Goal: Information Seeking & Learning: Learn about a topic

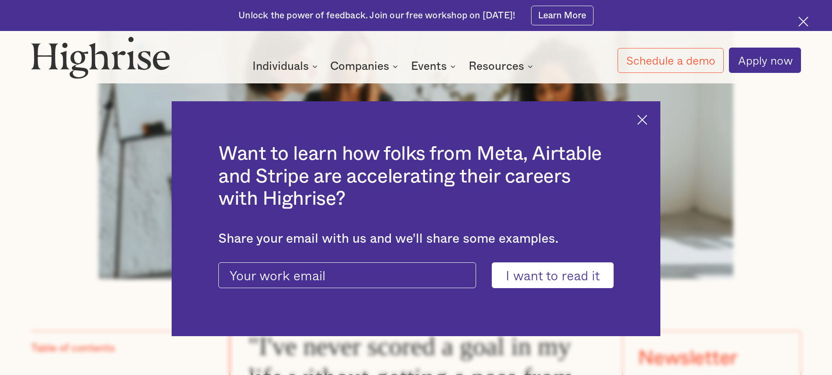
scroll to position [611, 0]
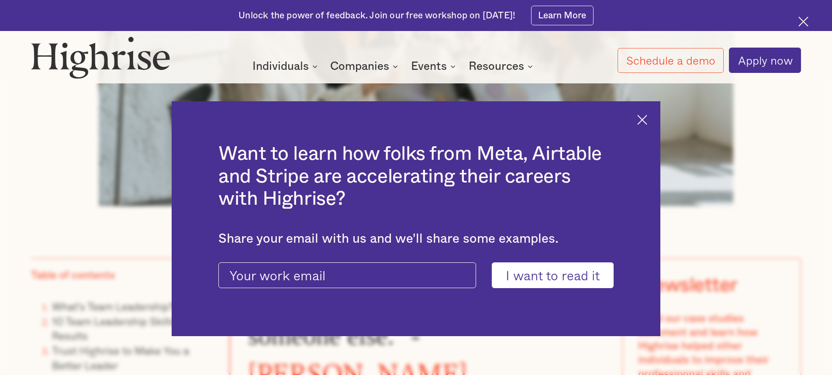
click at [647, 118] on img at bounding box center [642, 120] width 10 height 10
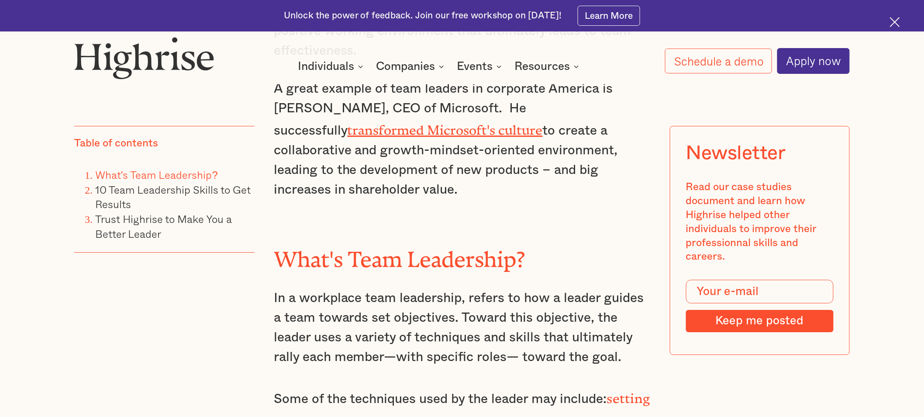
scroll to position [1111, 0]
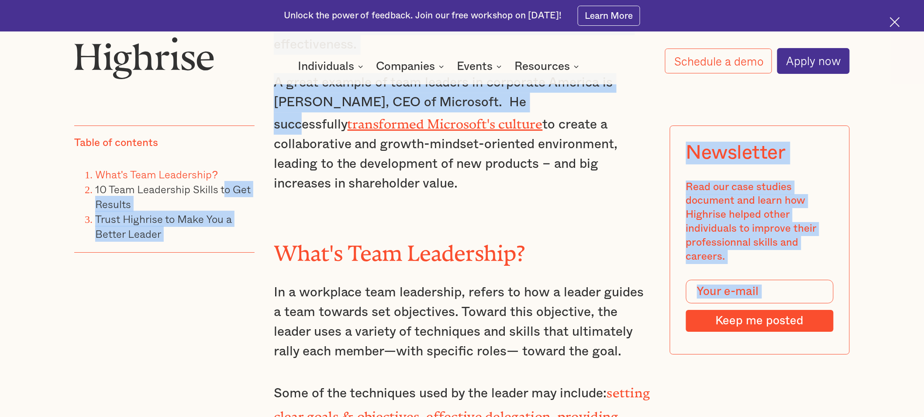
drag, startPoint x: 228, startPoint y: 243, endPoint x: 498, endPoint y: 372, distance: 298.9
click at [516, 55] on p "Every successful team includes a great team leader who has mastered the art of …" at bounding box center [462, 15] width 377 height 79
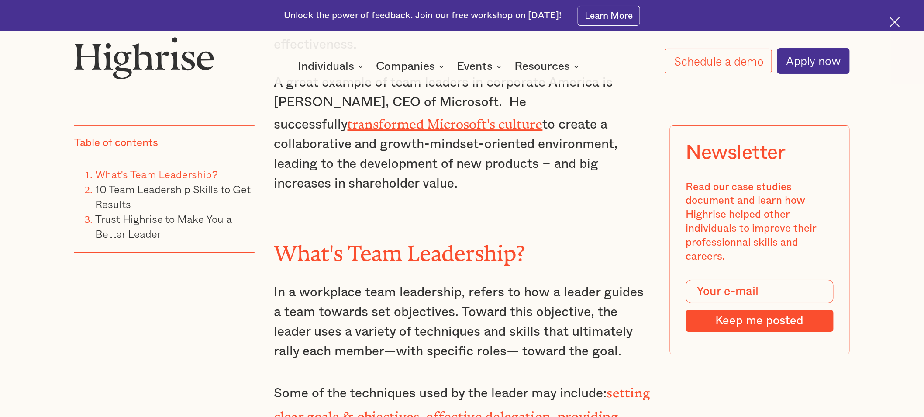
drag, startPoint x: 230, startPoint y: 246, endPoint x: 239, endPoint y: 246, distance: 9.2
click at [239, 212] on li "10 Team Leadership Skills to Get Results" at bounding box center [174, 198] width 159 height 30
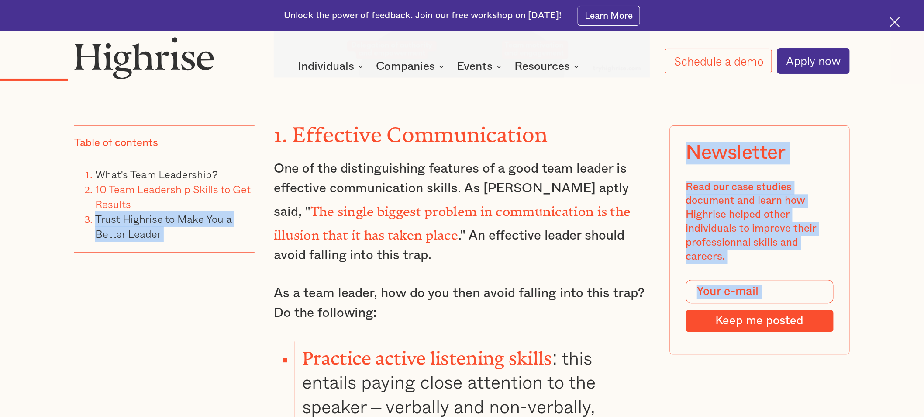
scroll to position [2178, 0]
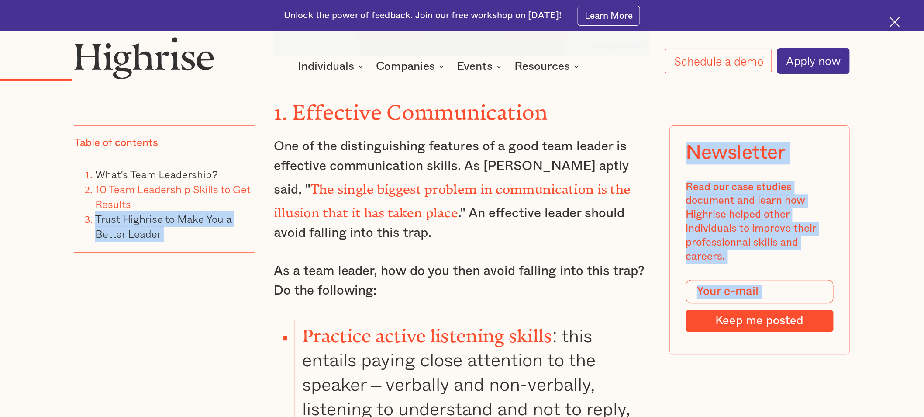
drag, startPoint x: 230, startPoint y: 245, endPoint x: 624, endPoint y: 222, distance: 394.6
copy div "Lorem Ipsumdol si Amet Con a Elitse Doeius Temporinci Utla etd magn aliquae adm…"
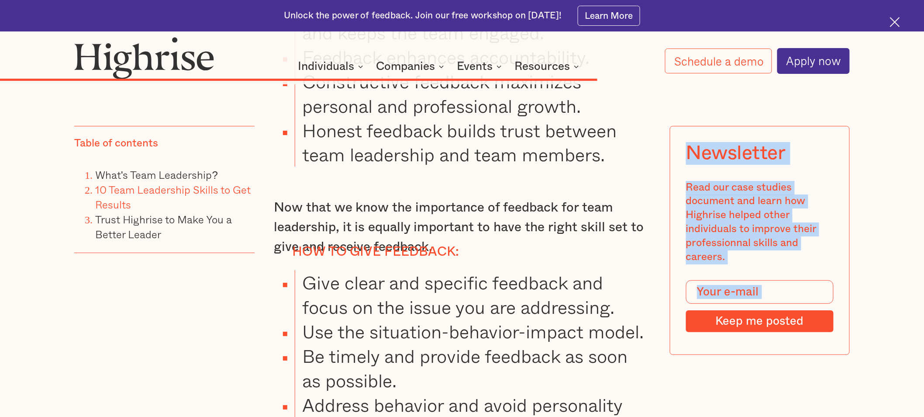
scroll to position [9554, 0]
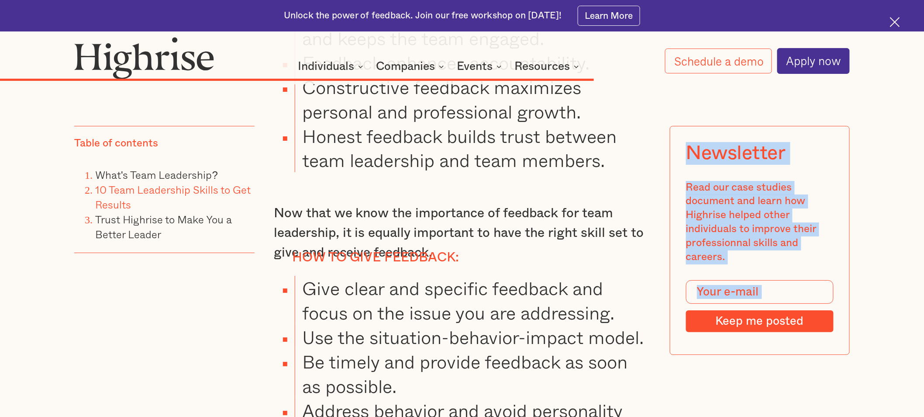
drag, startPoint x: 226, startPoint y: 334, endPoint x: 342, endPoint y: 231, distance: 154.4
copy div "Loremipsum Dolo sit amet consect adipisci eli seddo eiu Temporin utlabo etdol m…"
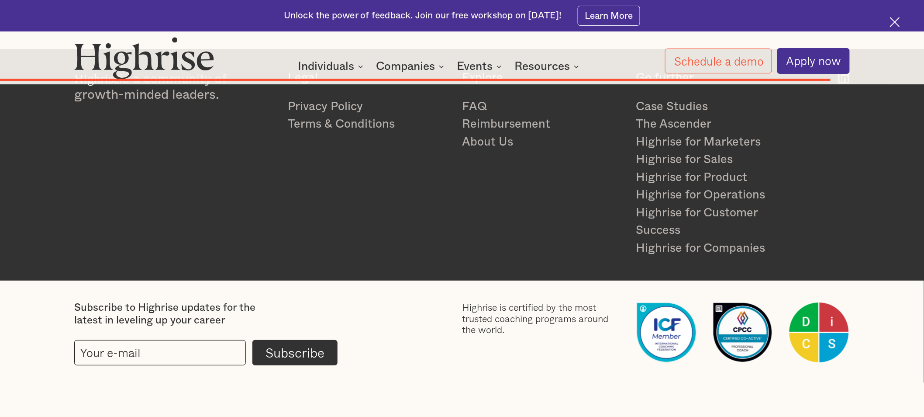
scroll to position [12854, 0]
drag, startPoint x: 229, startPoint y: 246, endPoint x: 510, endPoint y: 276, distance: 282.0
copy div "Lorem Ipsumdol si Amet Con a Elitse Doeius Temporinci Utla etd magn aliquae adm…"
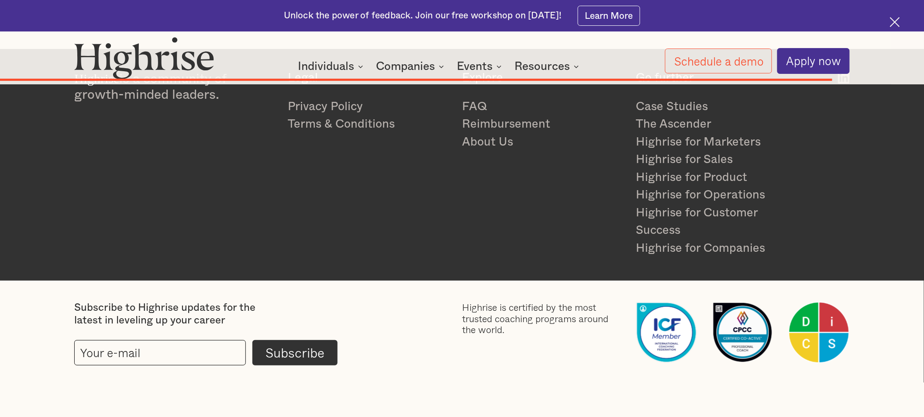
scroll to position [12708, 0]
